Goal: Complete application form

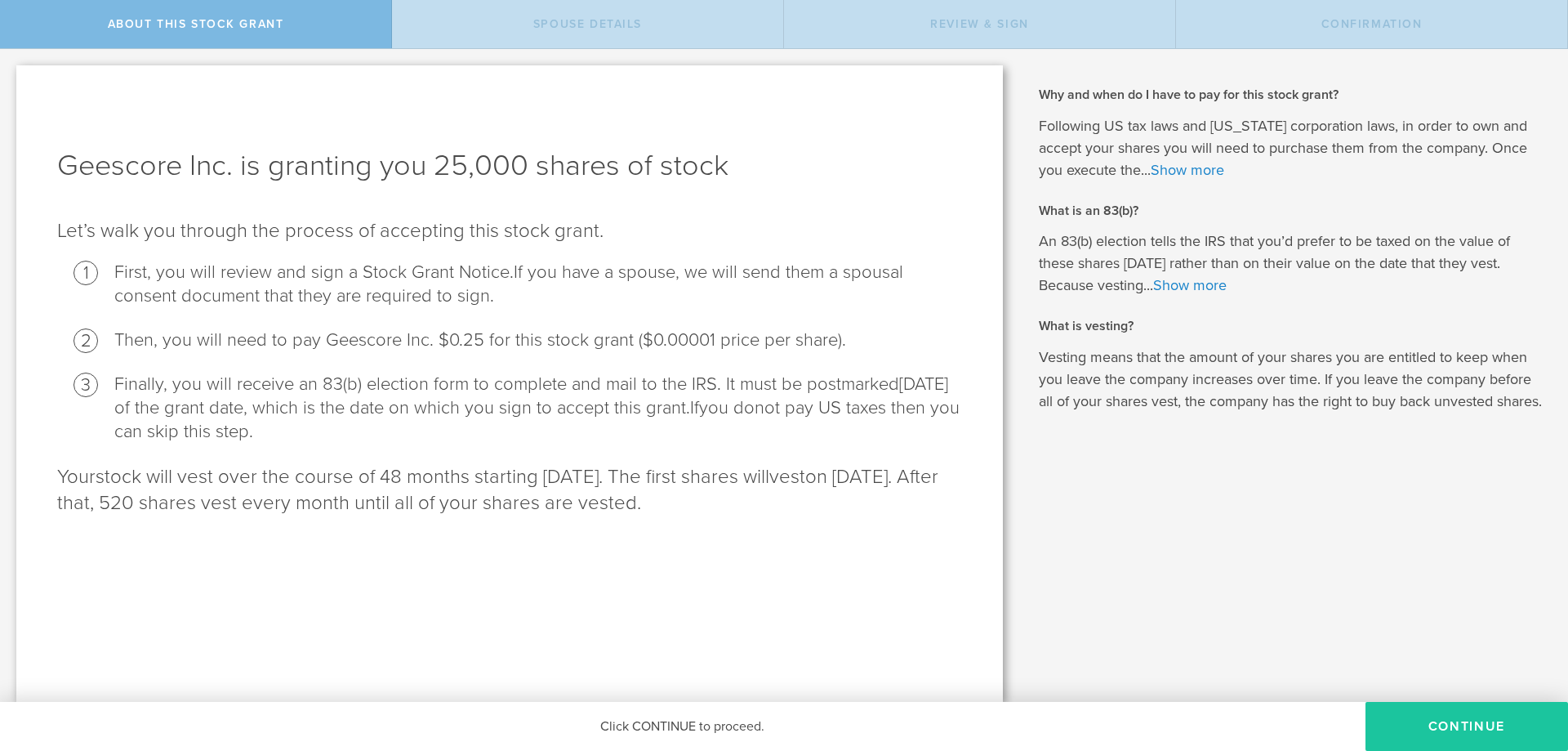
click at [1465, 724] on button "CONTINUE" at bounding box center [1467, 726] width 202 height 49
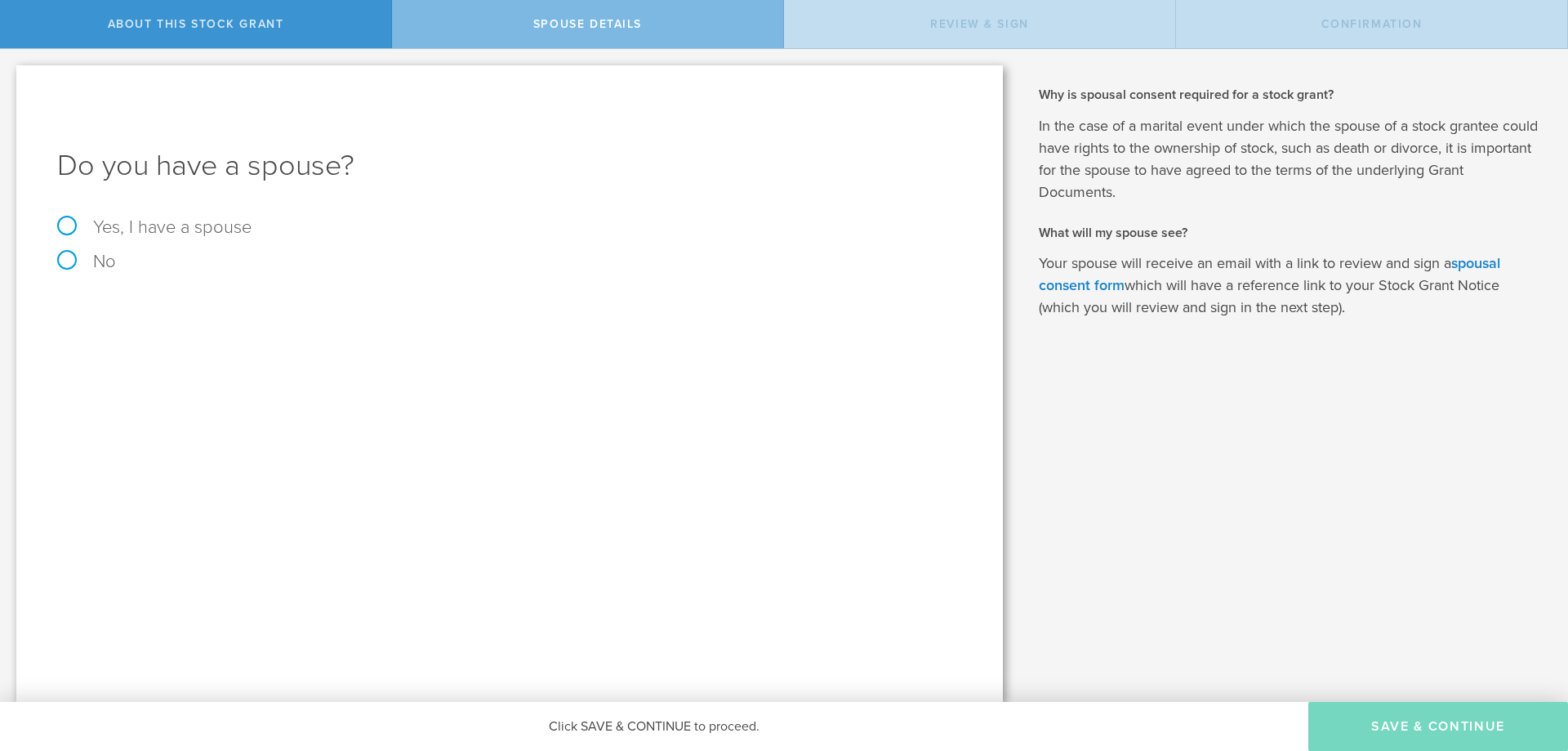
click at [222, 221] on label "Yes, I have a spouse" at bounding box center [509, 227] width 905 height 18
click at [11, 76] on input "Yes, I have a spouse" at bounding box center [5, 62] width 11 height 27
radio input "true"
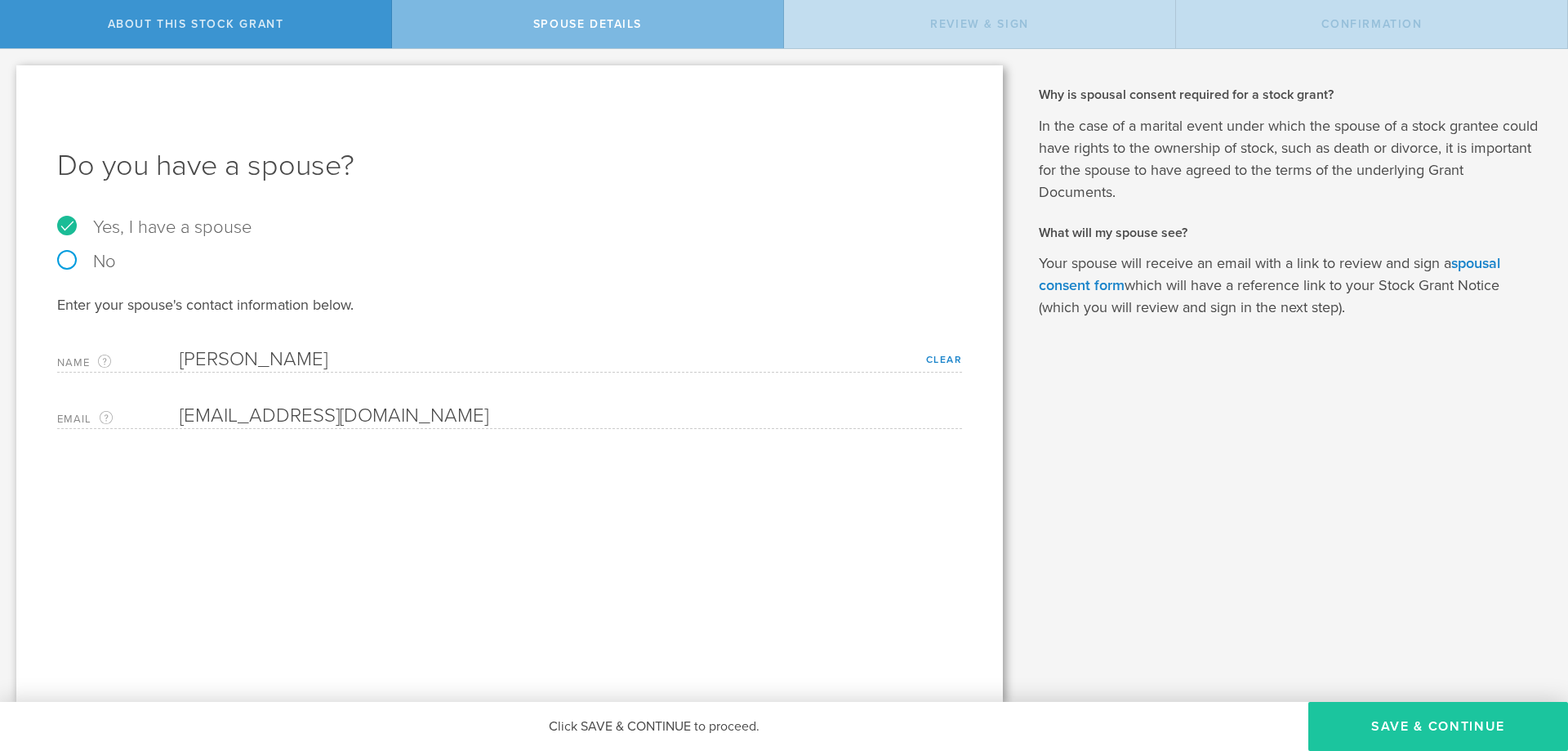
click at [1441, 728] on button "Save & Continue" at bounding box center [1437, 726] width 260 height 49
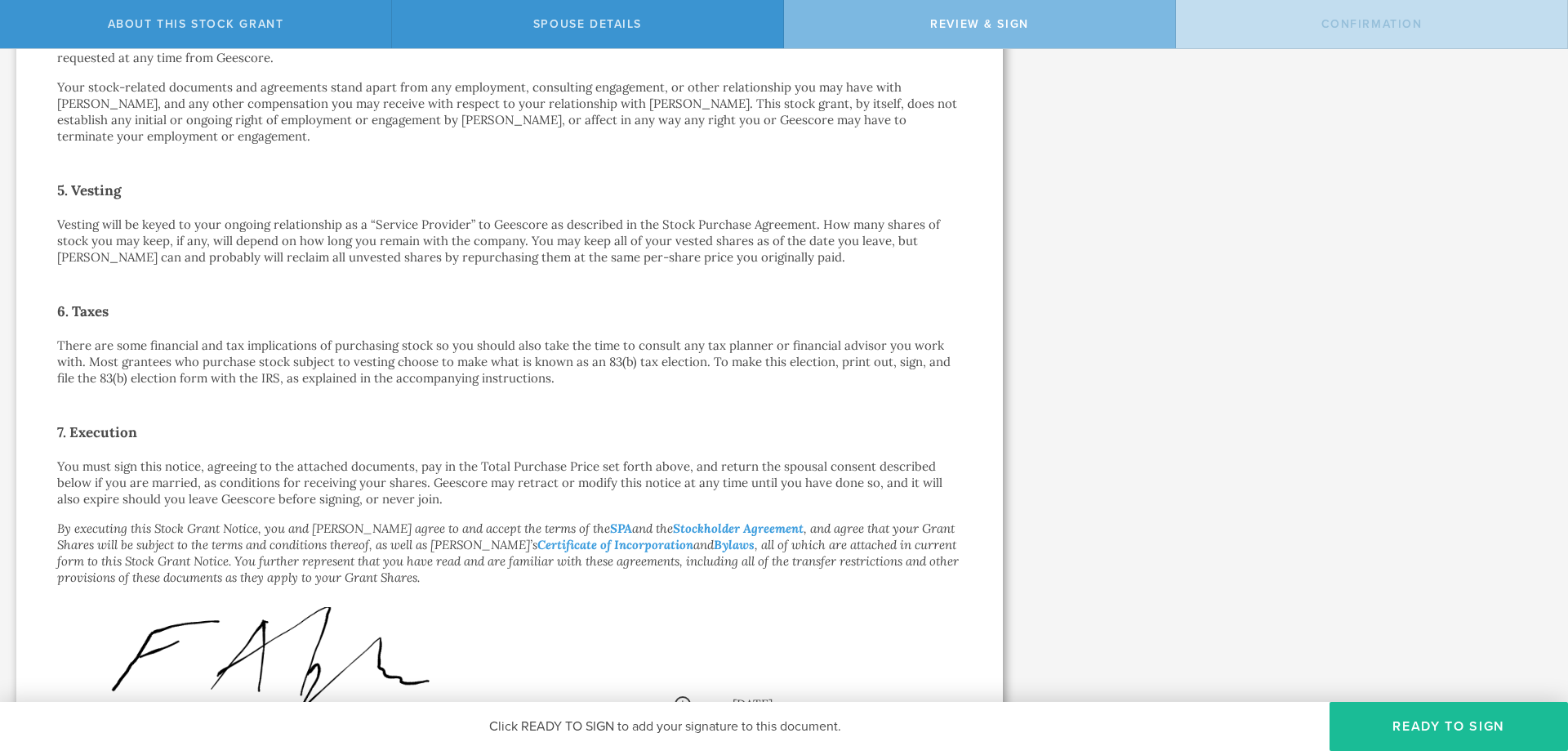
scroll to position [1039, 0]
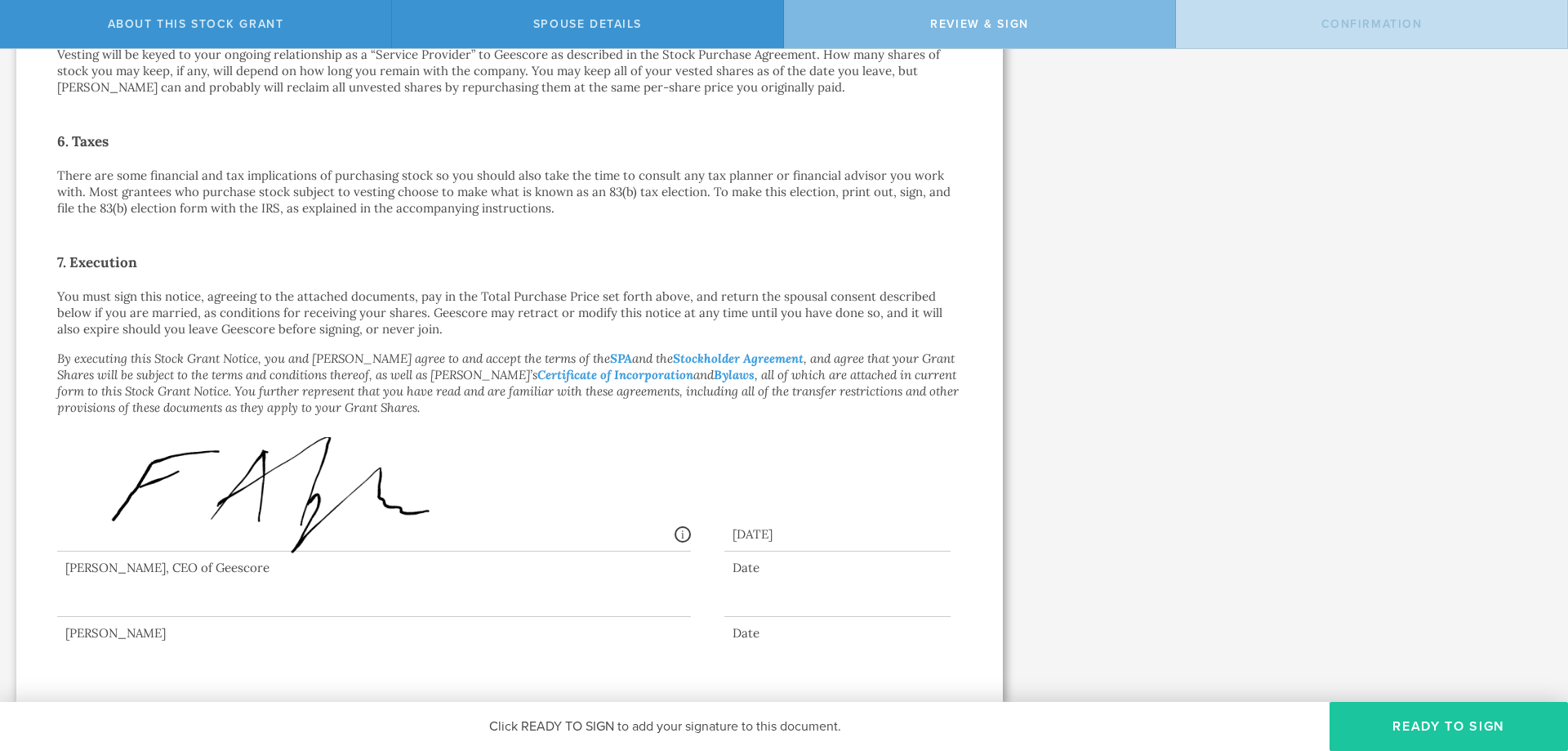
click at [1418, 724] on button "Ready to Sign" at bounding box center [1448, 726] width 238 height 49
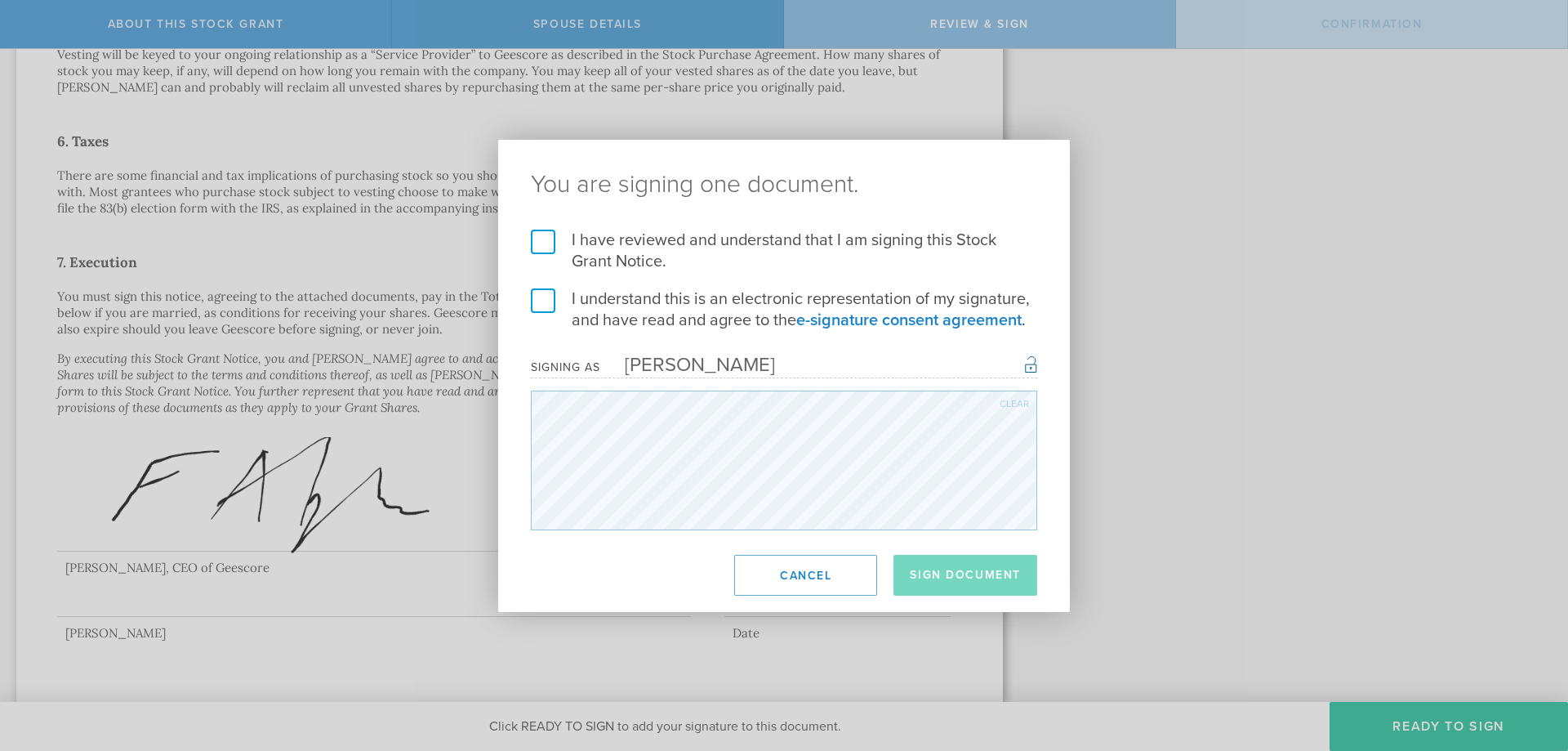
click at [606, 313] on label "I understand this is an electronic representation of my signature, and have rea…" at bounding box center [784, 309] width 506 height 42
click at [0, 0] on input "I understand this is an electronic representation of my signature, and have rea…" at bounding box center [0, 0] width 0 height 0
click at [588, 241] on label "I have reviewed and understand that I am signing this Stock Grant Notice." at bounding box center [784, 250] width 506 height 42
click at [0, 0] on input "I have reviewed and understand that I am signing this Stock Grant Notice." at bounding box center [0, 0] width 0 height 0
click at [1001, 571] on button "Sign Document" at bounding box center [966, 575] width 143 height 41
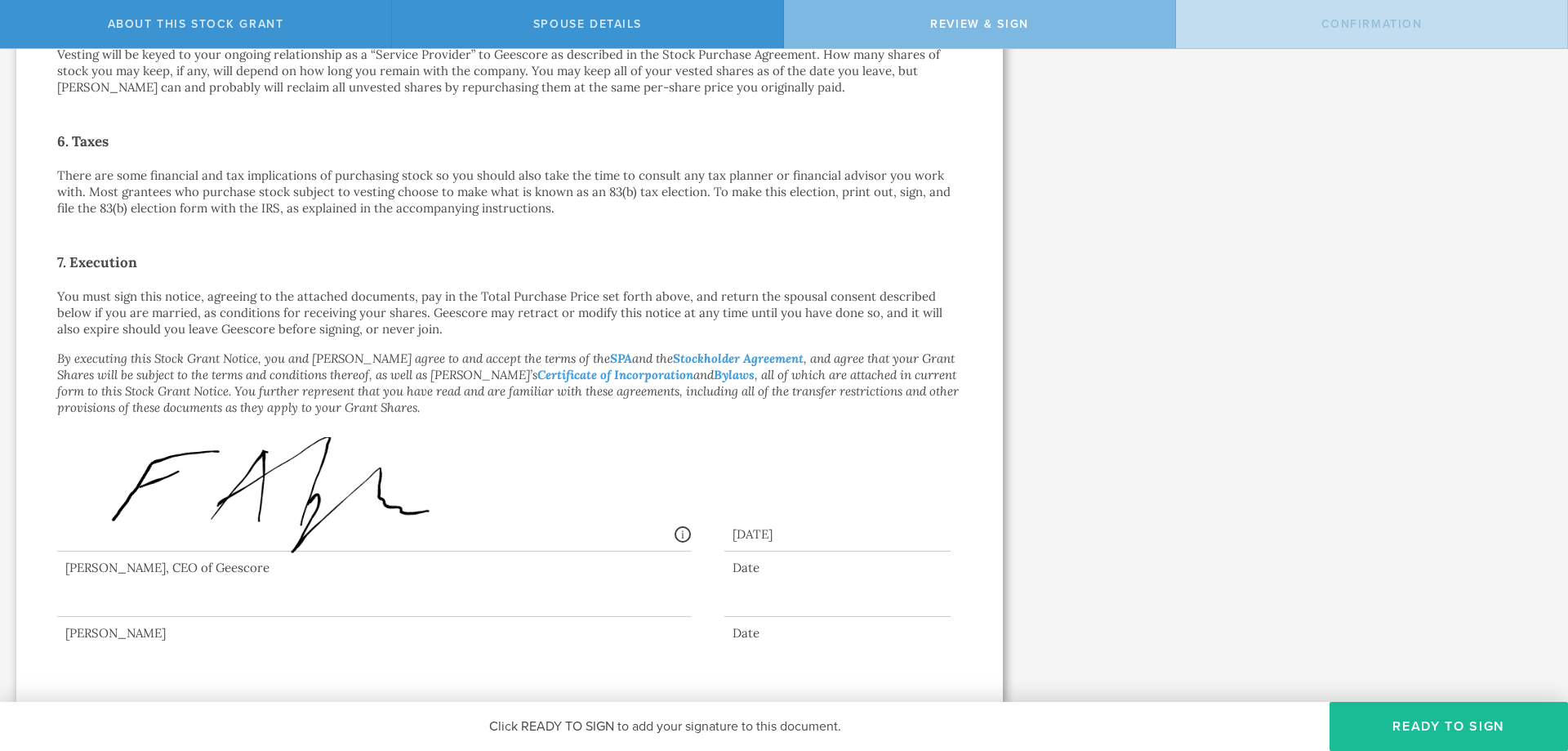
scroll to position [0, 0]
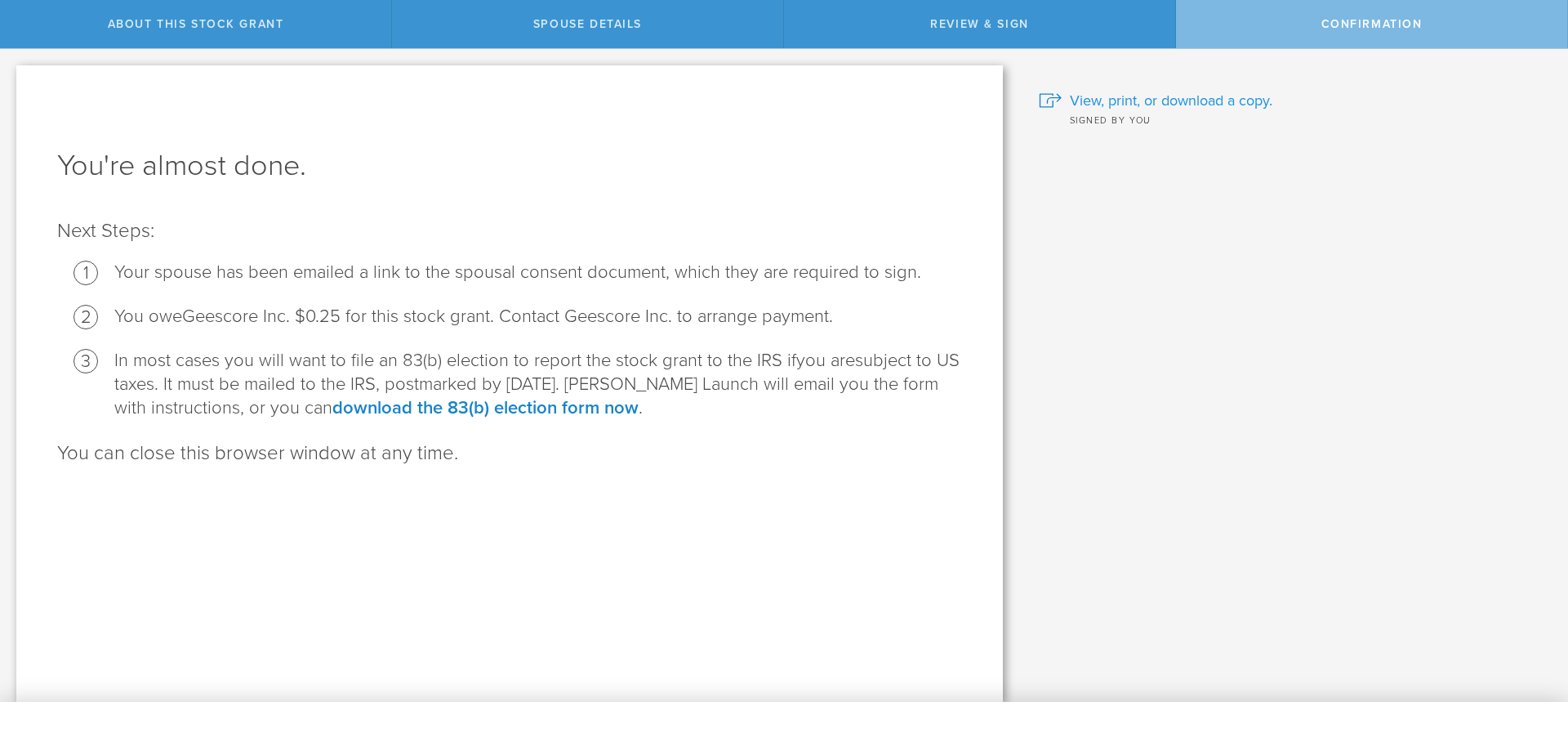
click at [1178, 95] on span "View, print, or download a copy." at bounding box center [1171, 101] width 202 height 22
